Goal: Navigation & Orientation: Find specific page/section

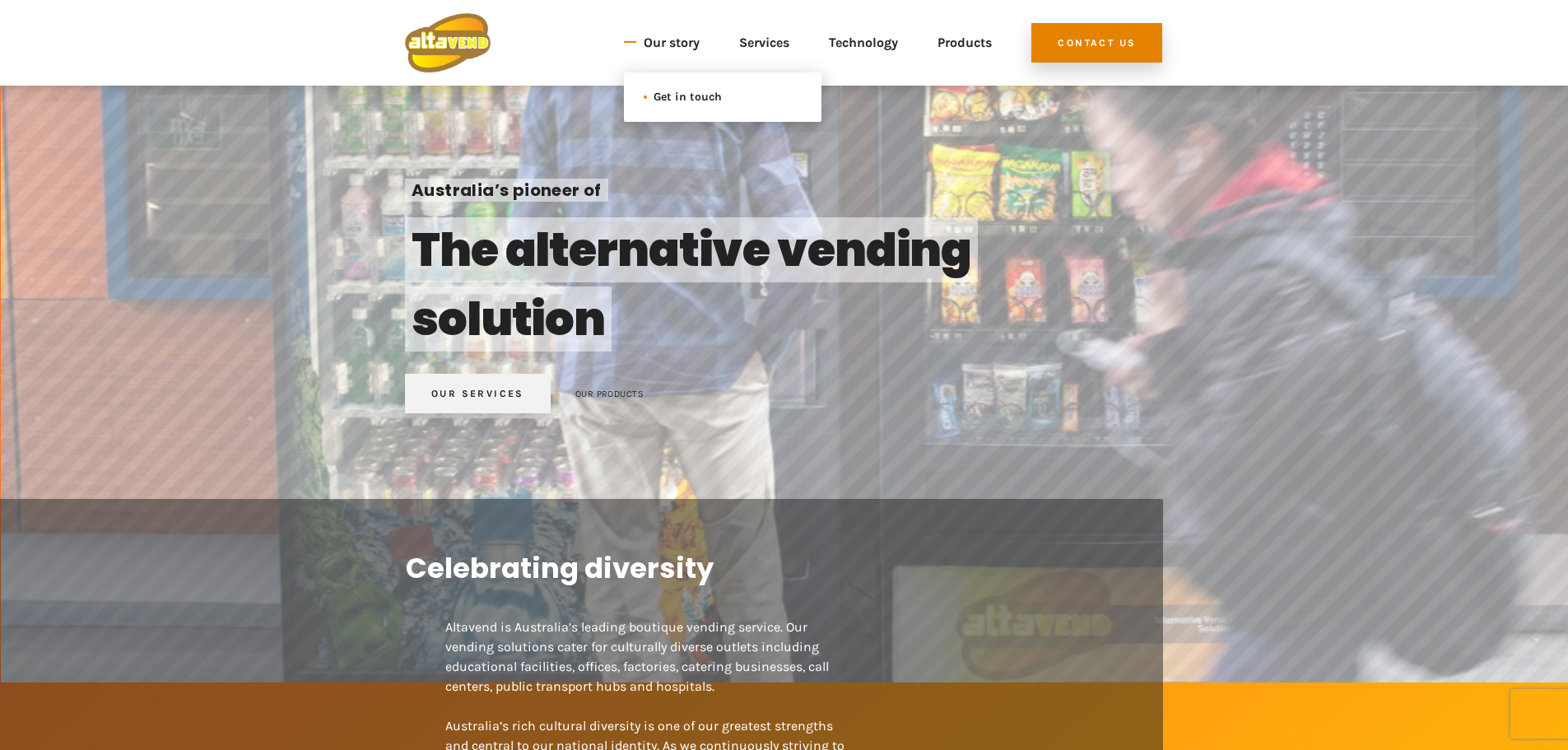
click at [695, 103] on span "Get in touch" at bounding box center [717, 97] width 128 height 20
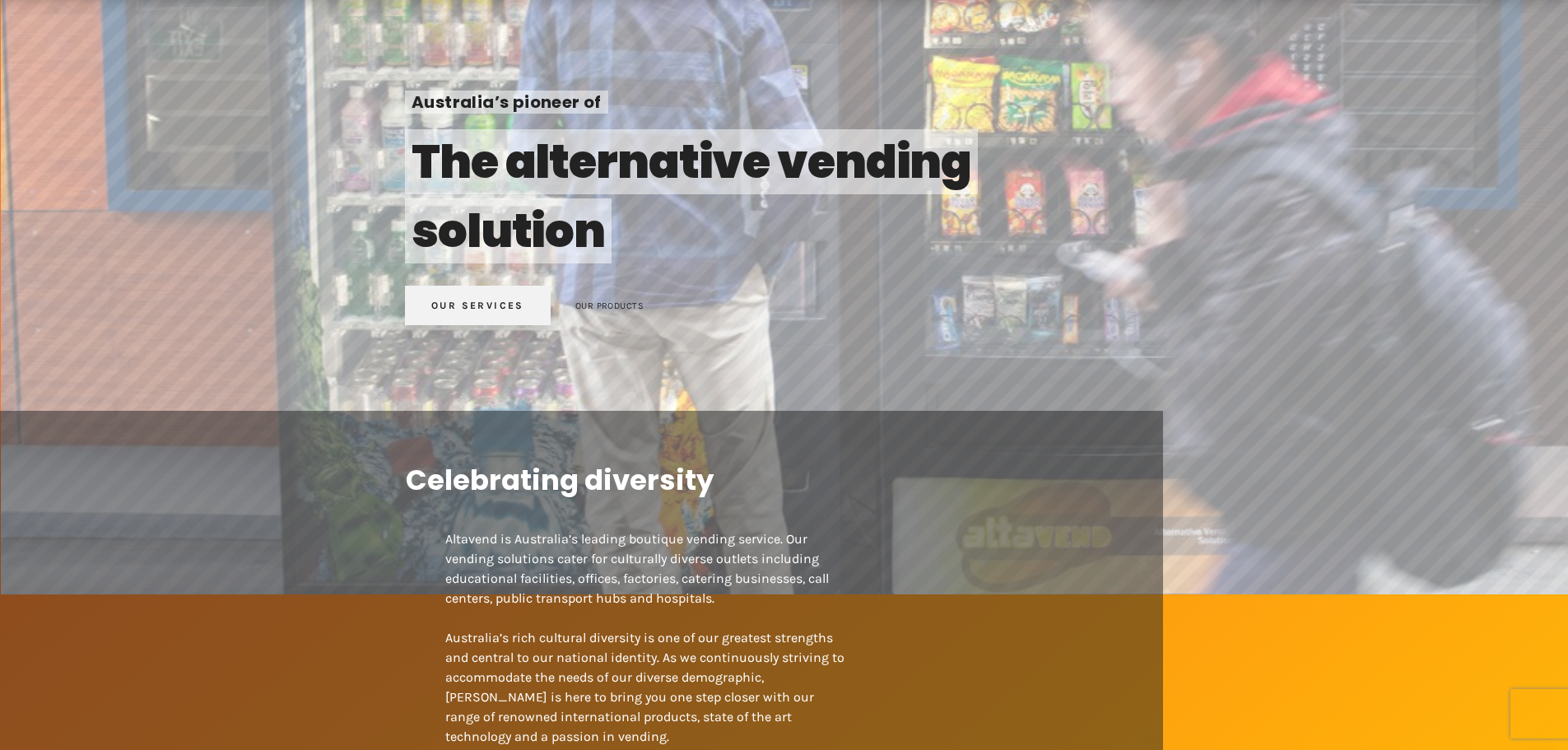
scroll to position [412, 0]
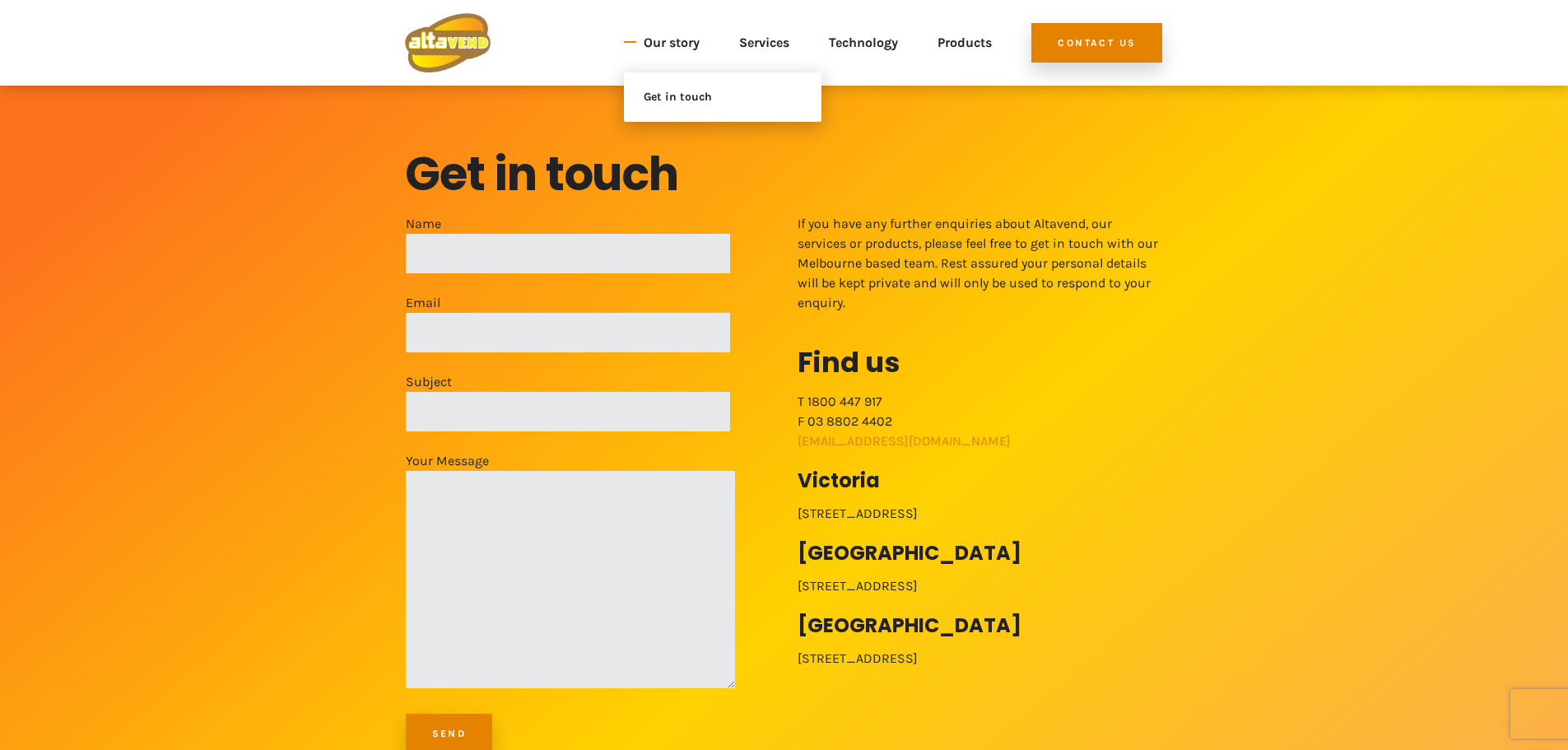
click at [674, 43] on link "Our story" at bounding box center [672, 43] width 56 height 60
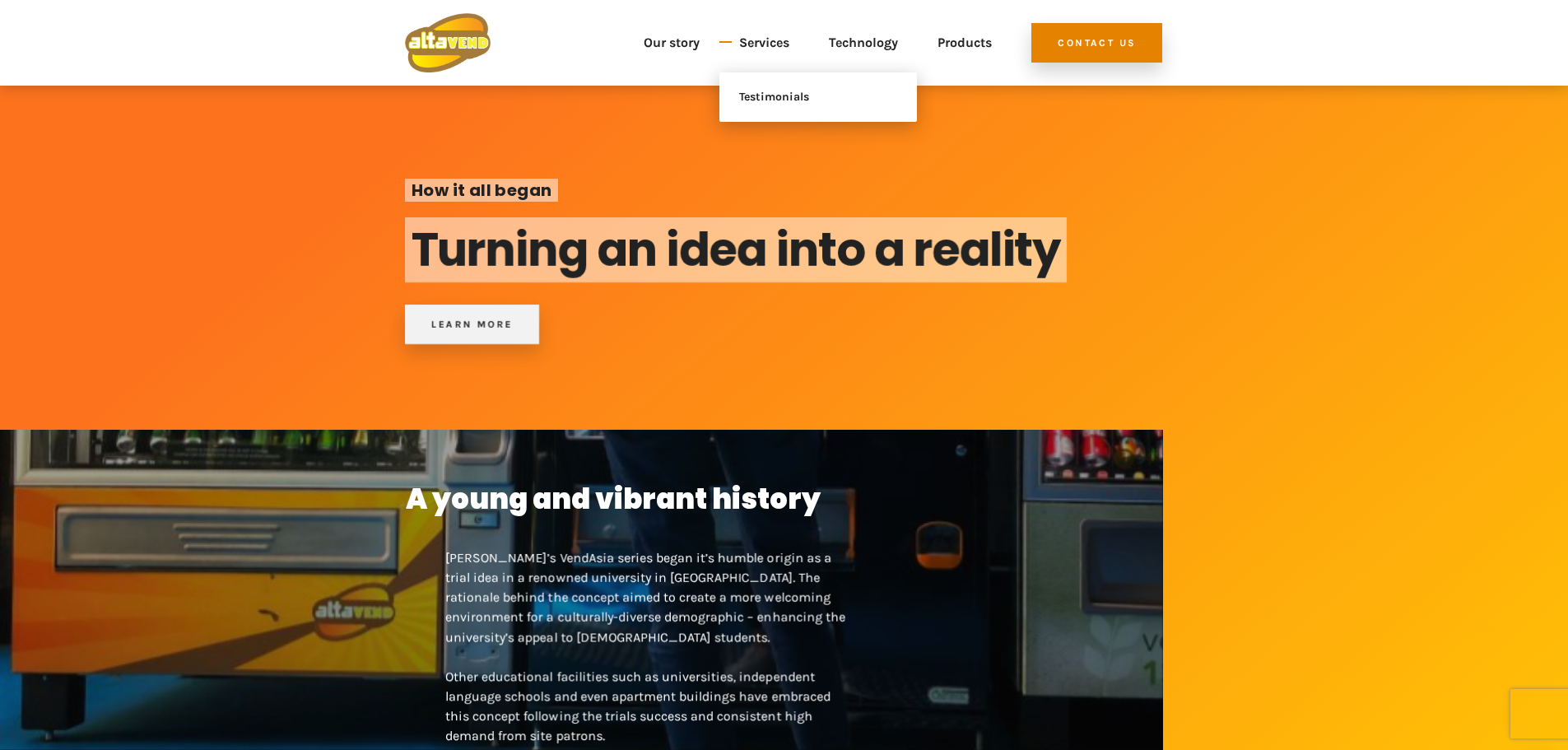
click at [741, 43] on link "Services" at bounding box center [764, 43] width 50 height 60
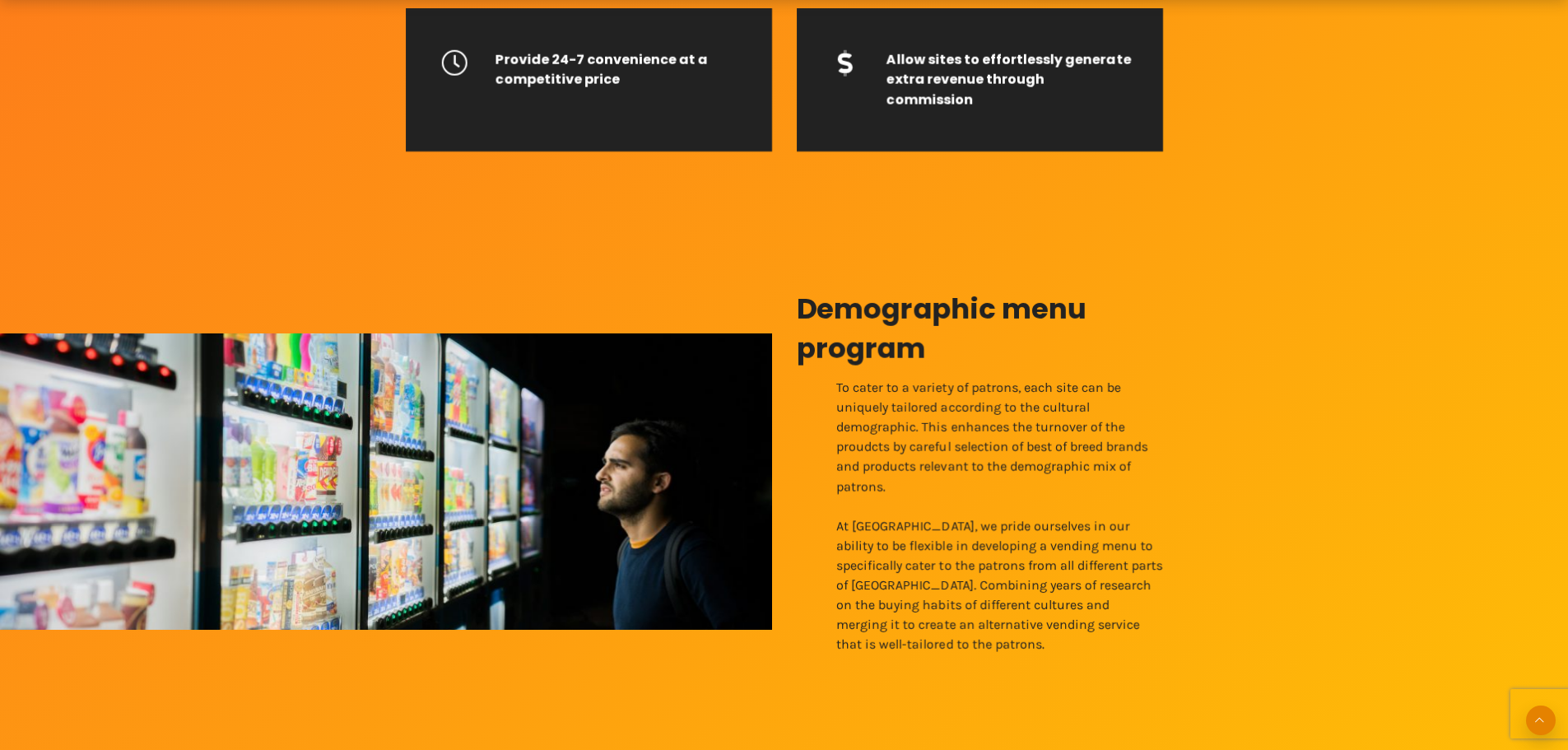
scroll to position [1152, 0]
